Goal: Navigation & Orientation: Find specific page/section

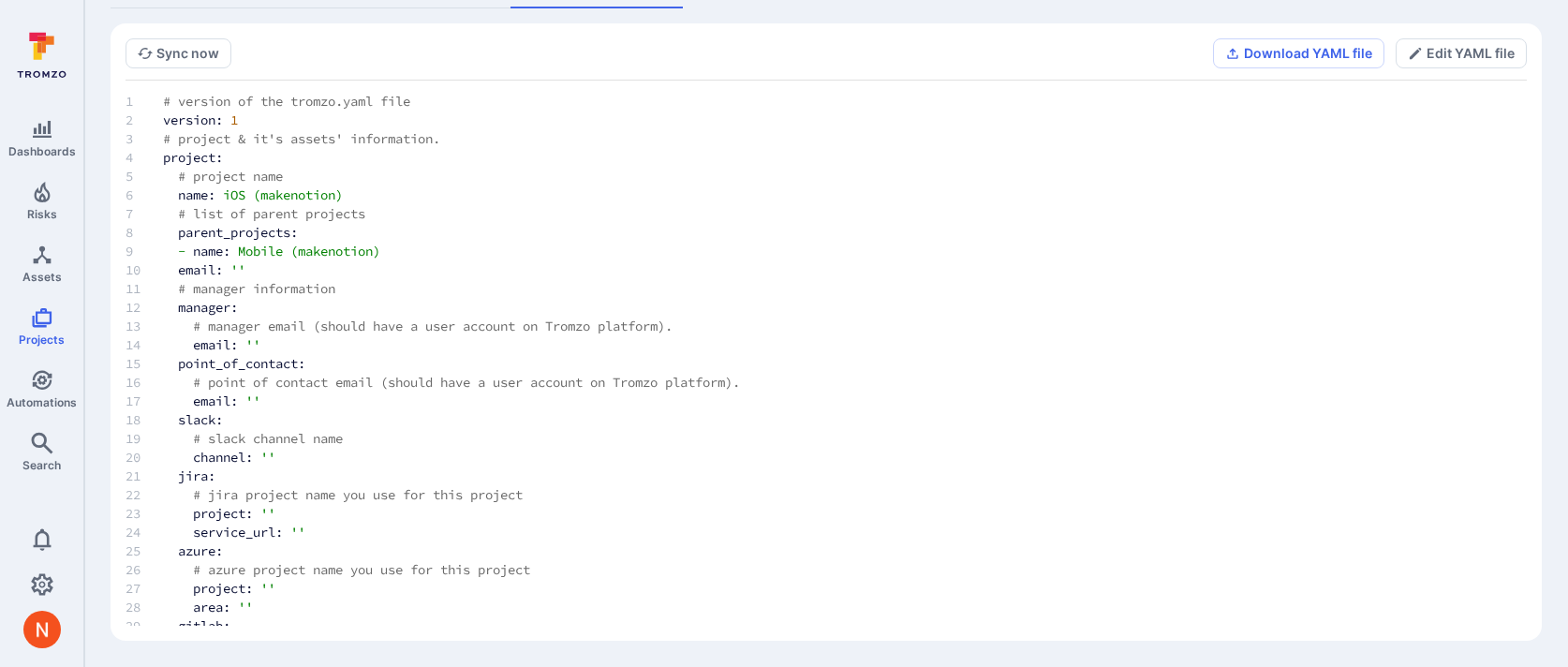
scroll to position [6194, 0]
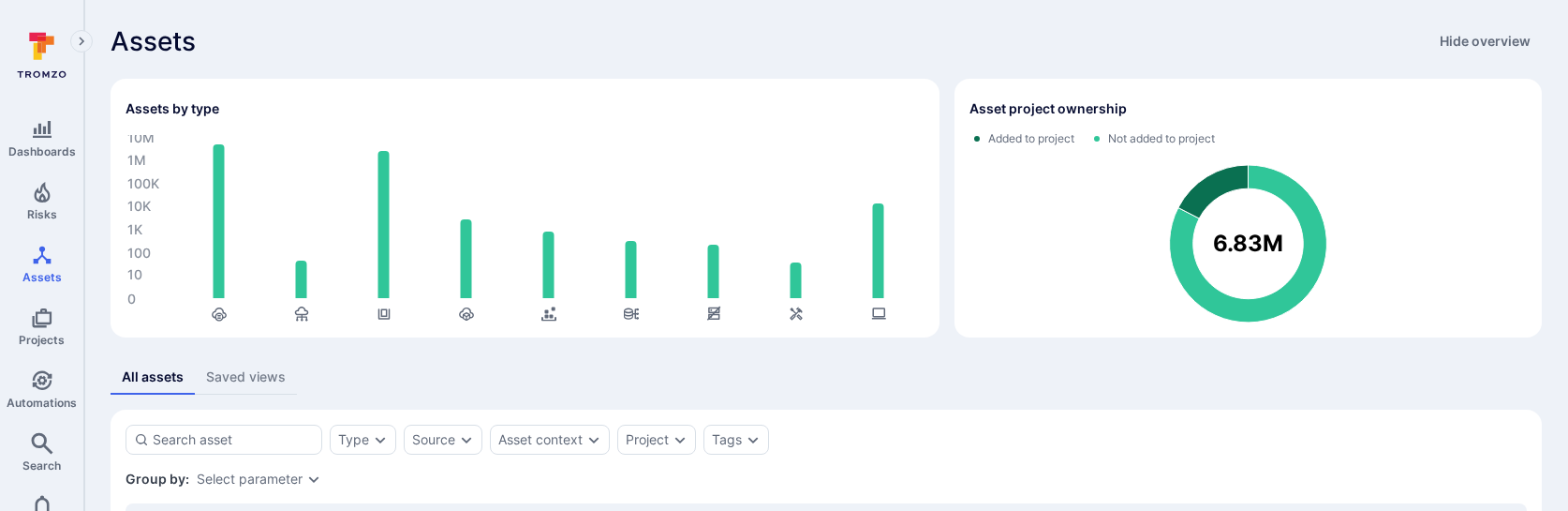
scroll to position [260, 0]
